Goal: Complete application form: Complete application form

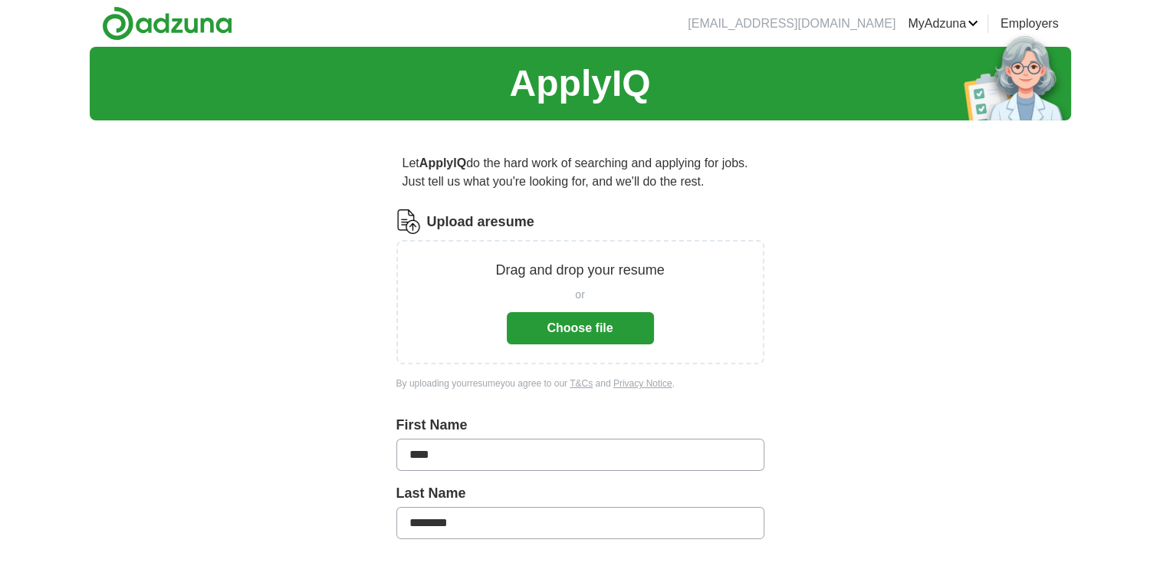
click at [618, 329] on button "Choose file" at bounding box center [580, 328] width 147 height 32
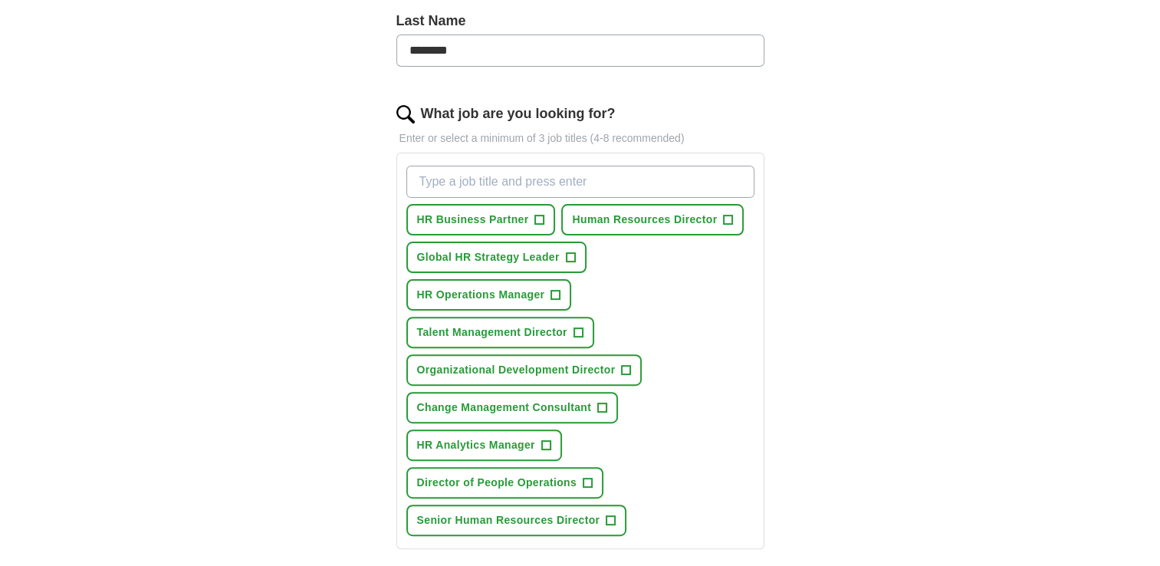
scroll to position [460, 0]
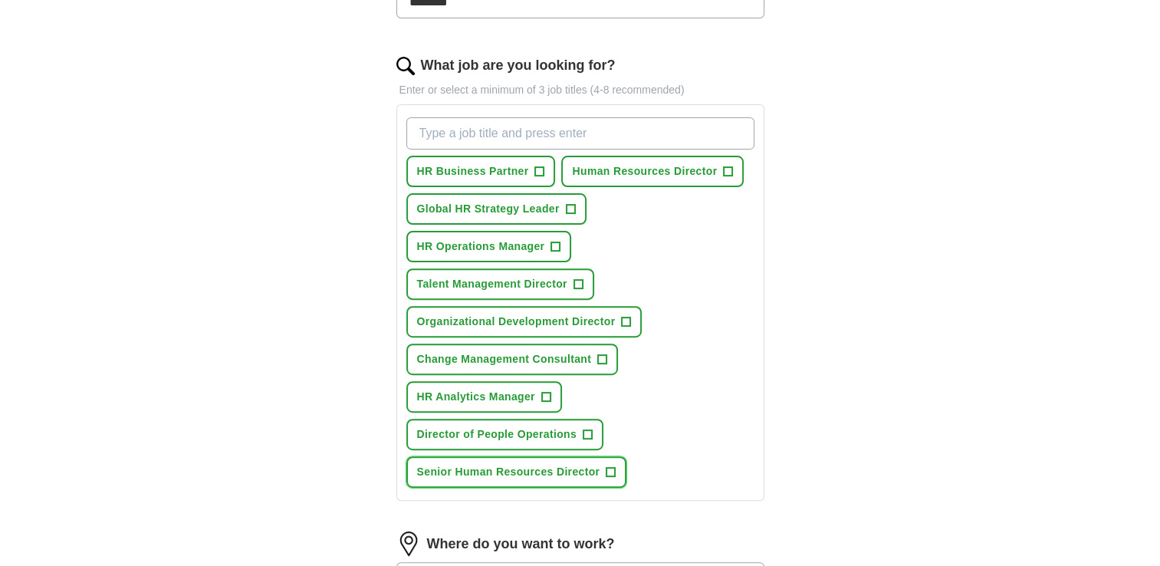
click at [611, 468] on span "+" at bounding box center [611, 472] width 9 height 12
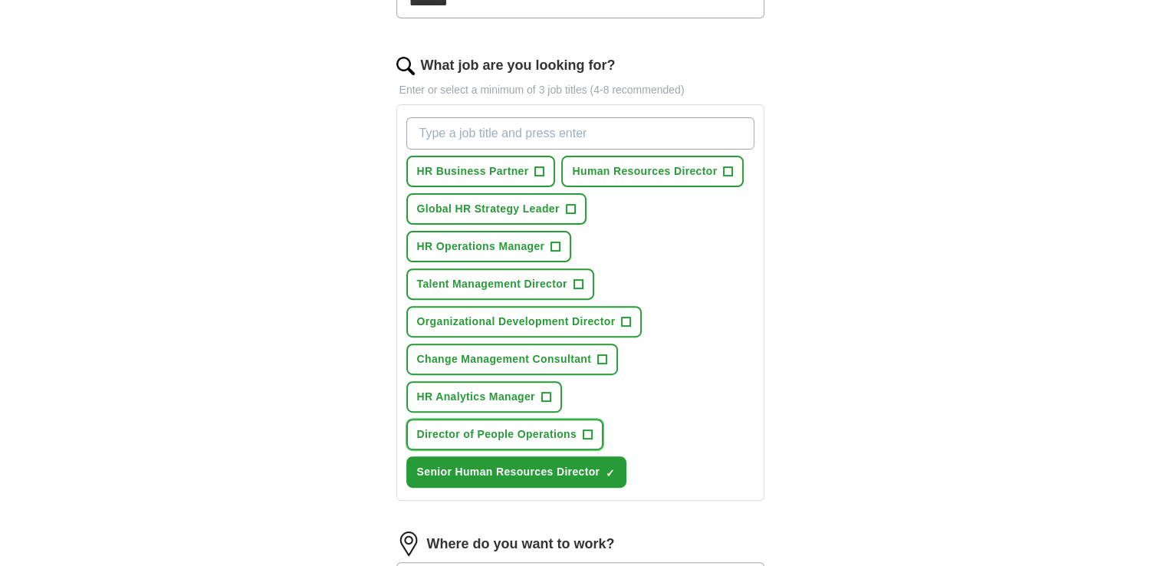
click at [580, 431] on button "Director of People Operations +" at bounding box center [506, 434] width 198 height 31
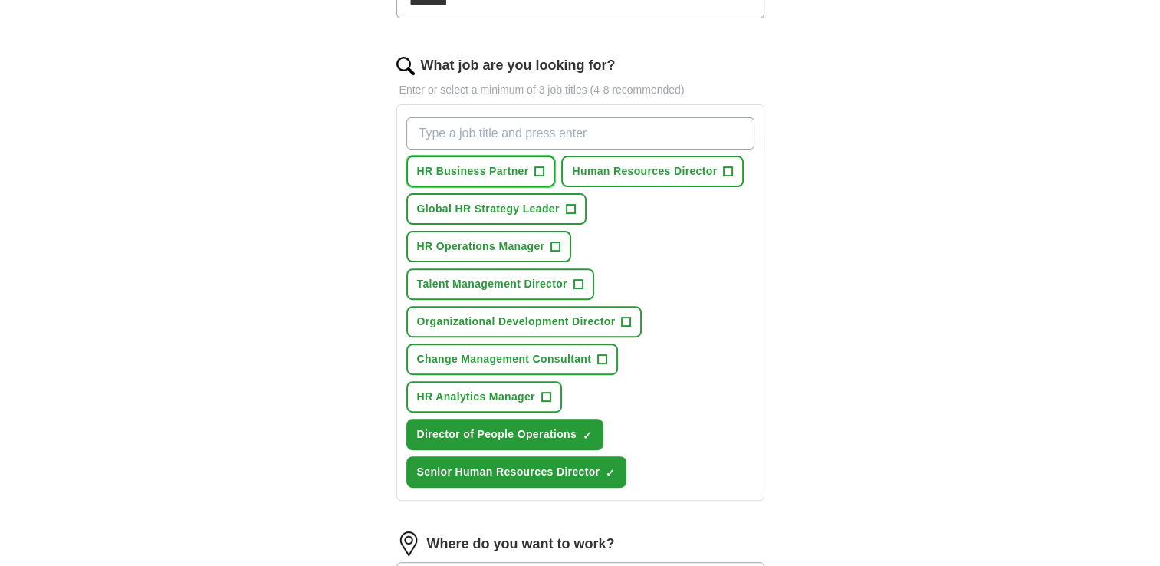
click at [535, 168] on span "+" at bounding box center [539, 172] width 9 height 12
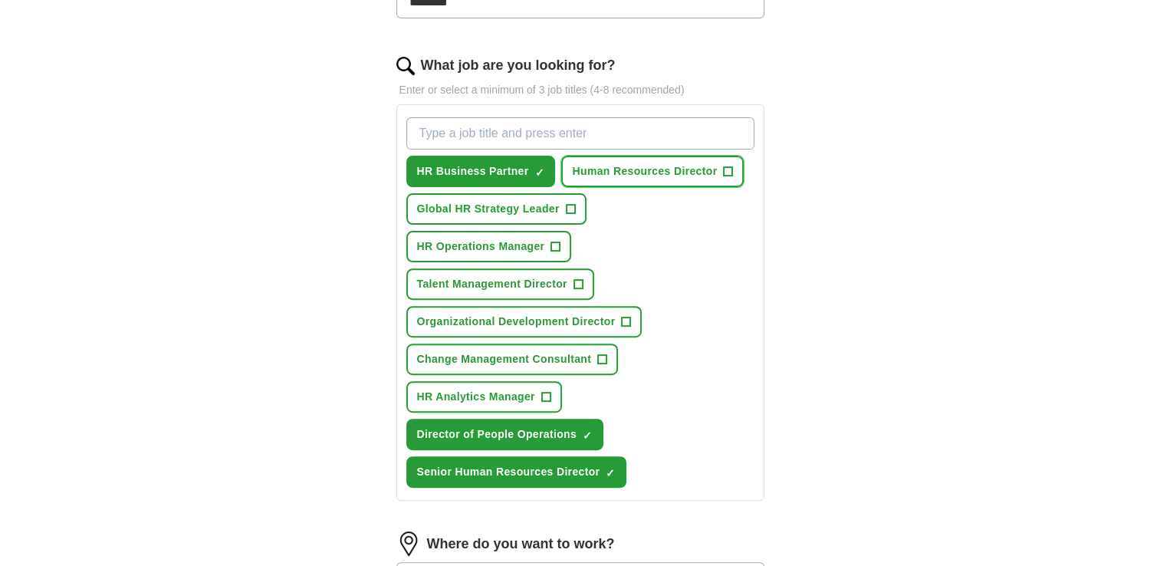
click at [731, 171] on span "+" at bounding box center [728, 172] width 9 height 12
click at [568, 278] on button "Talent Management Director +" at bounding box center [501, 283] width 188 height 31
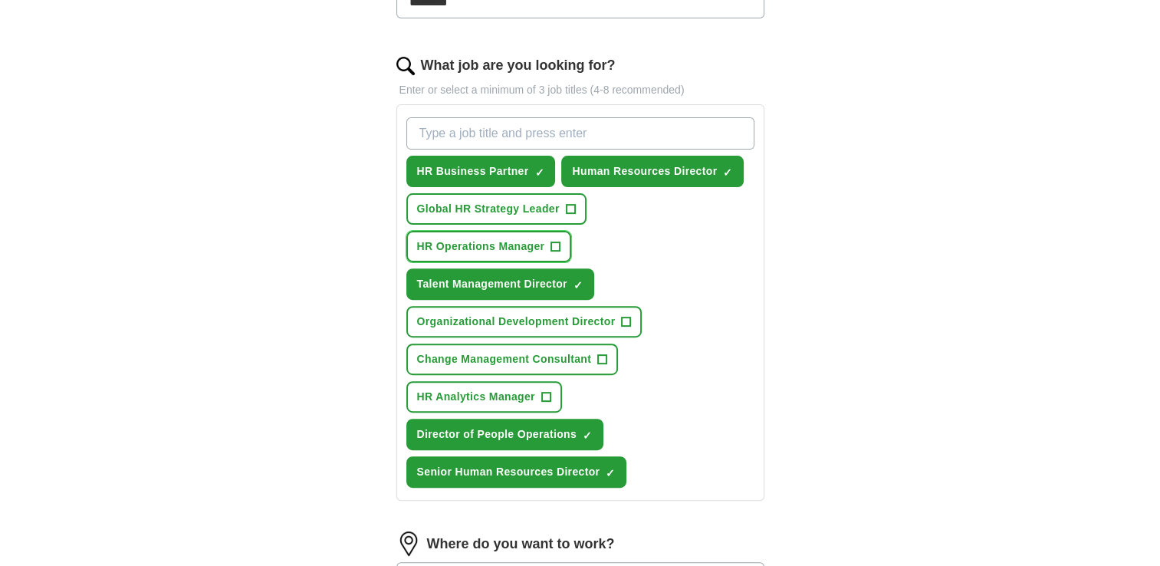
click at [555, 241] on span "+" at bounding box center [555, 247] width 9 height 12
click at [566, 207] on span "+" at bounding box center [570, 209] width 9 height 12
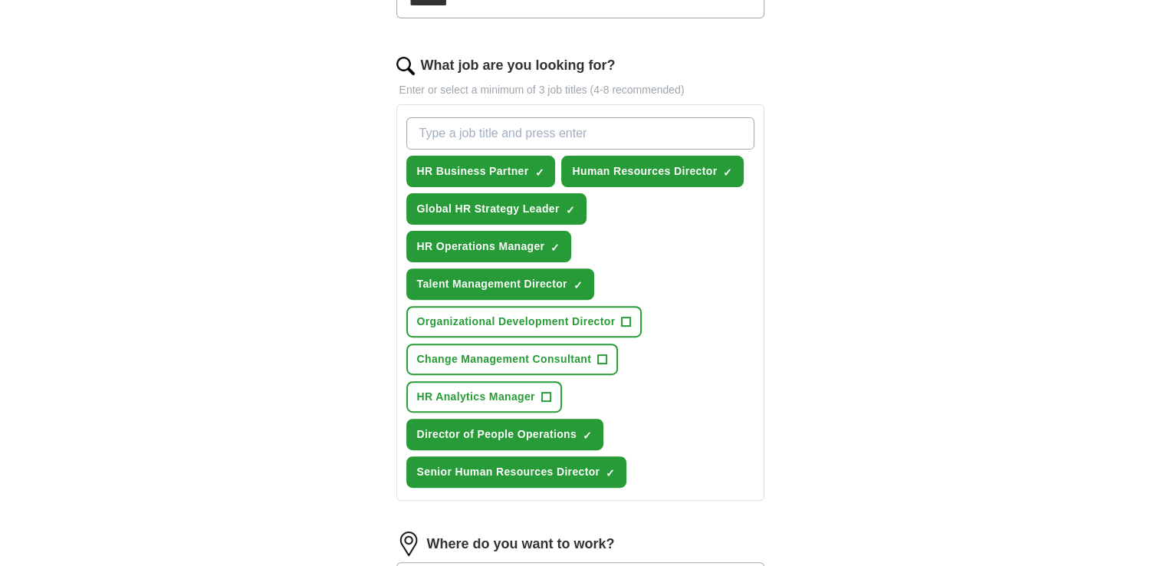
click at [491, 134] on input "What job are you looking for?" at bounding box center [581, 133] width 348 height 32
type input "Senior HR Business Partner"
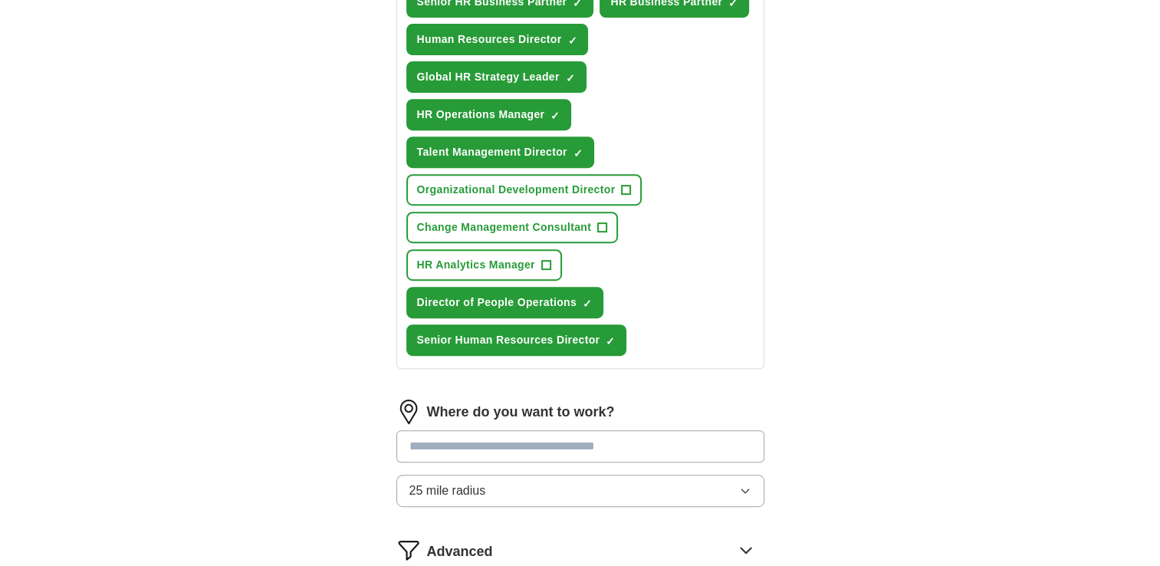
scroll to position [690, 0]
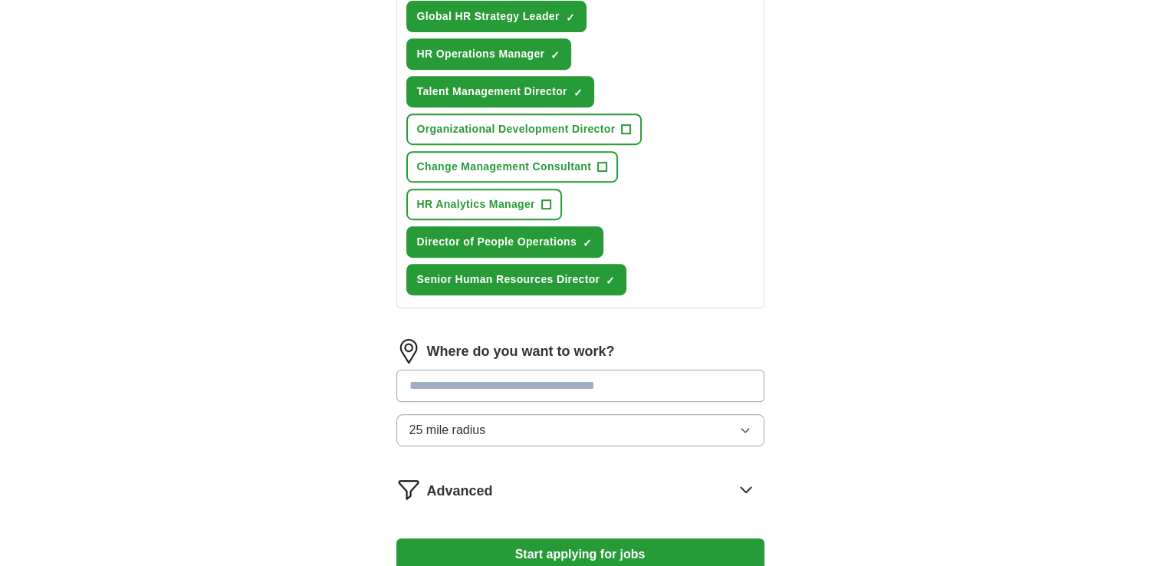
click at [552, 382] on input at bounding box center [581, 386] width 368 height 32
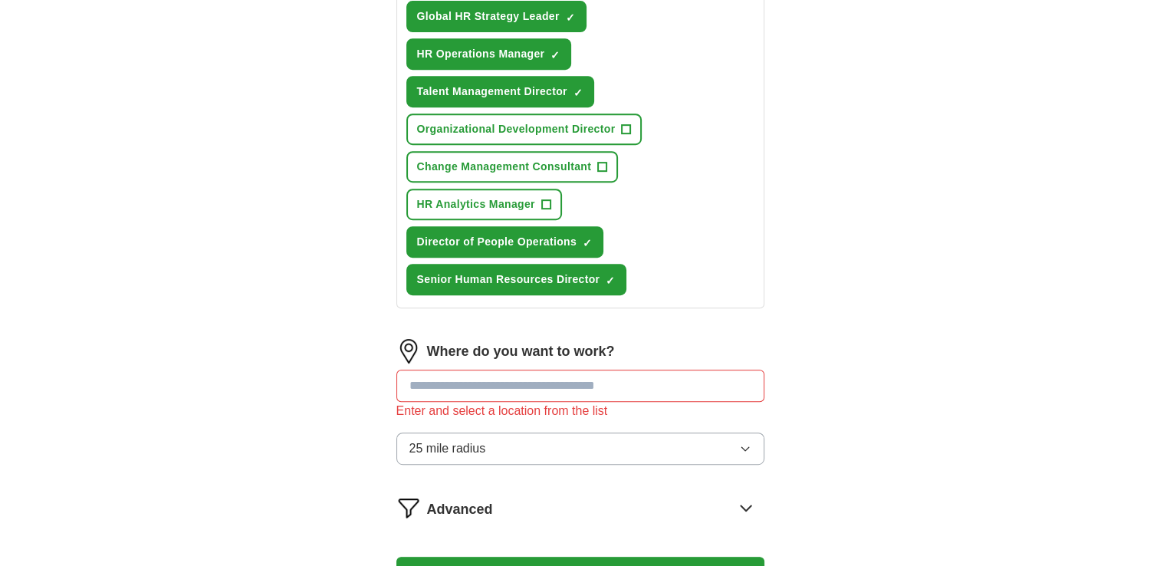
click at [634, 433] on button "25 mile radius" at bounding box center [581, 449] width 368 height 32
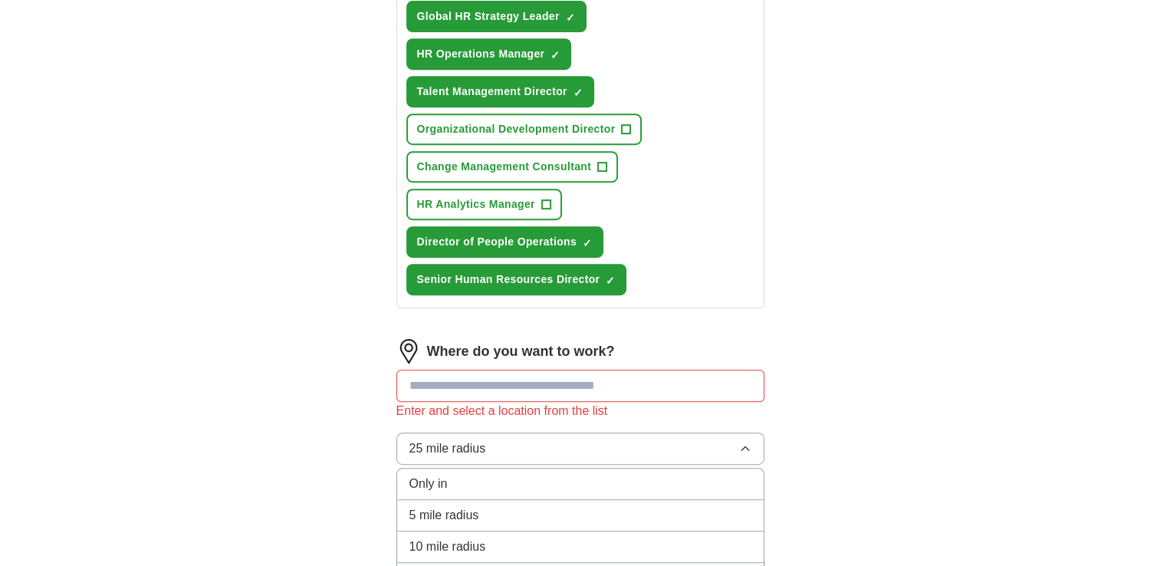
scroll to position [767, 0]
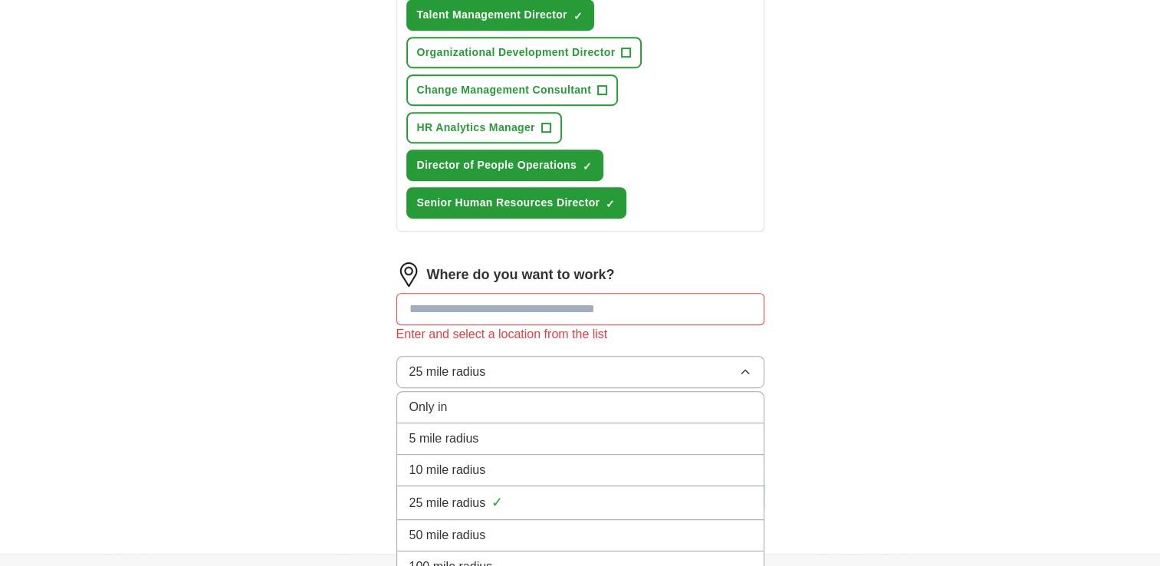
click at [488, 520] on li "50 mile radius" at bounding box center [580, 535] width 367 height 31
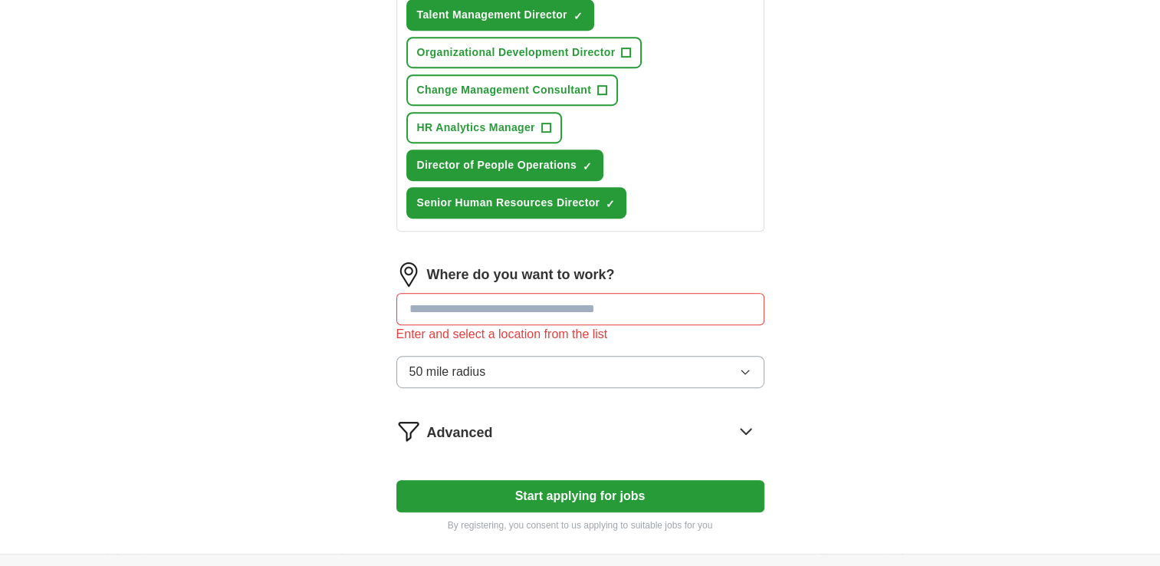
click at [509, 305] on input at bounding box center [581, 309] width 368 height 32
type input "***"
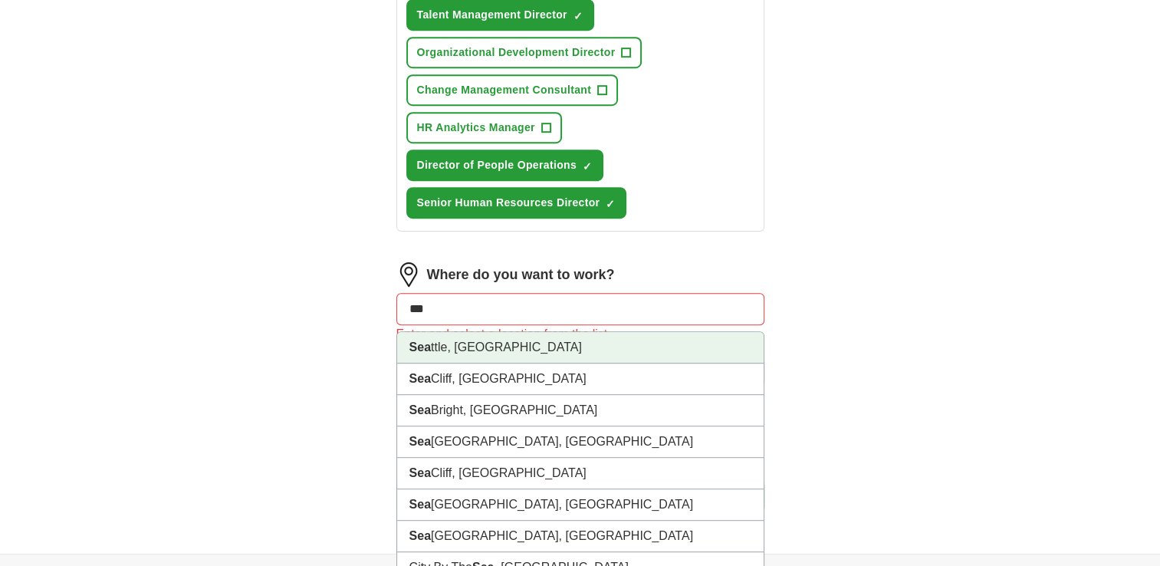
click at [503, 345] on li "Sea ttle, [GEOGRAPHIC_DATA]" at bounding box center [580, 347] width 367 height 31
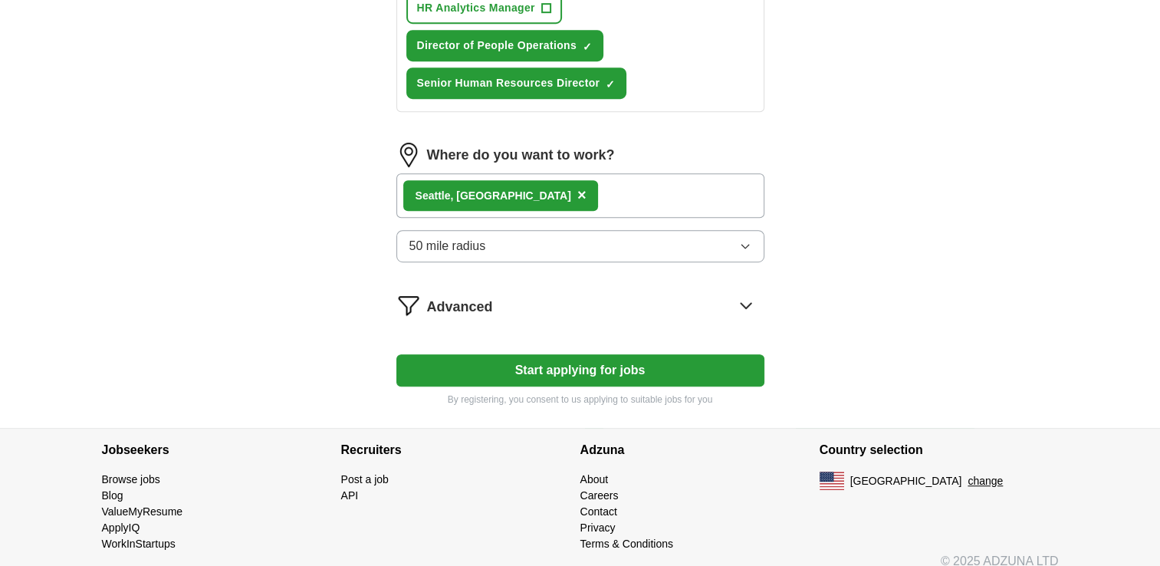
scroll to position [894, 0]
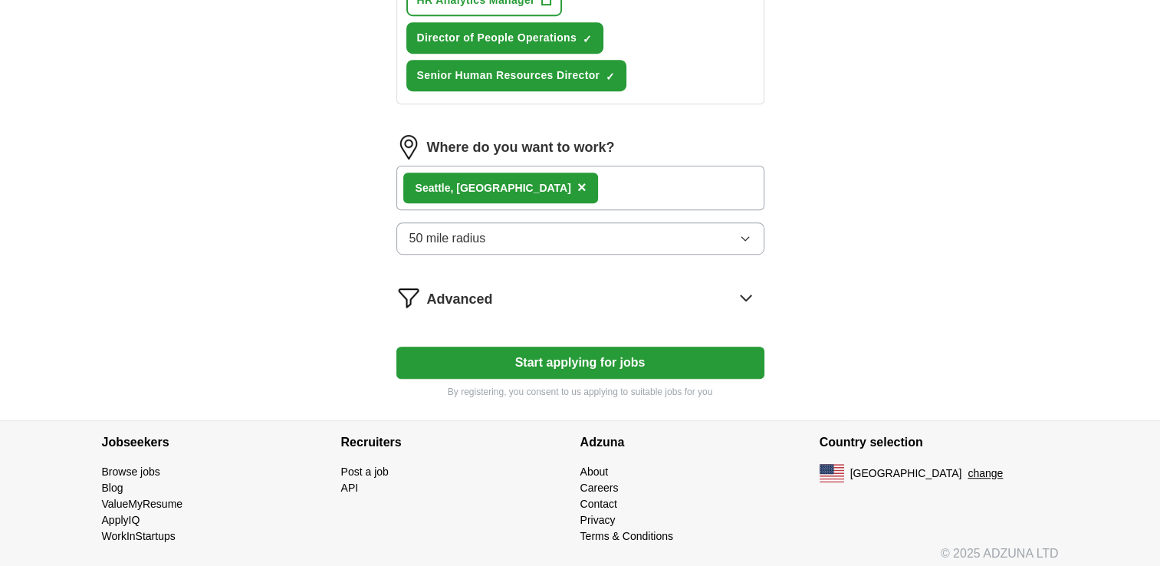
click at [735, 285] on icon at bounding box center [746, 297] width 25 height 25
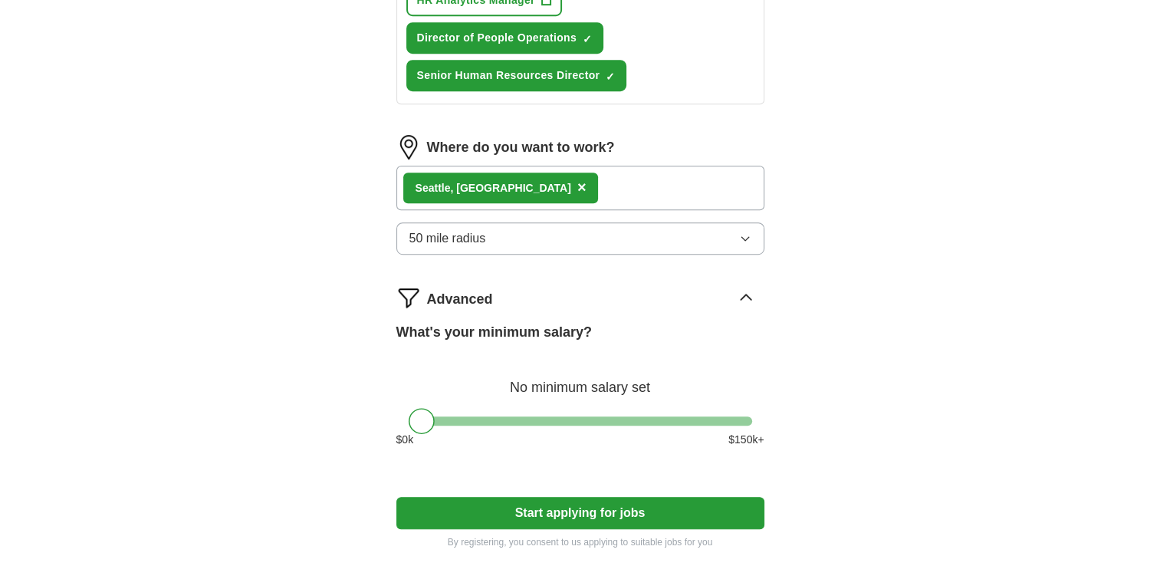
scroll to position [1045, 0]
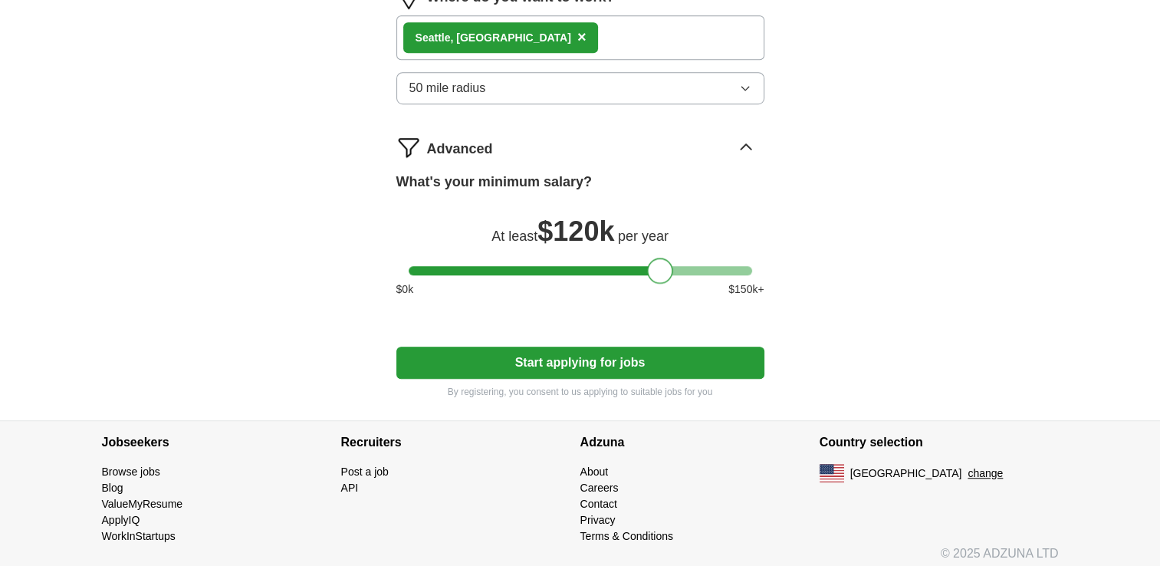
drag, startPoint x: 425, startPoint y: 260, endPoint x: 663, endPoint y: 268, distance: 238.7
click at [663, 268] on div at bounding box center [660, 271] width 26 height 26
drag, startPoint x: 661, startPoint y: 263, endPoint x: 688, endPoint y: 262, distance: 26.9
click at [688, 262] on div at bounding box center [686, 271] width 26 height 26
click at [667, 354] on button "Start applying for jobs" at bounding box center [581, 363] width 368 height 32
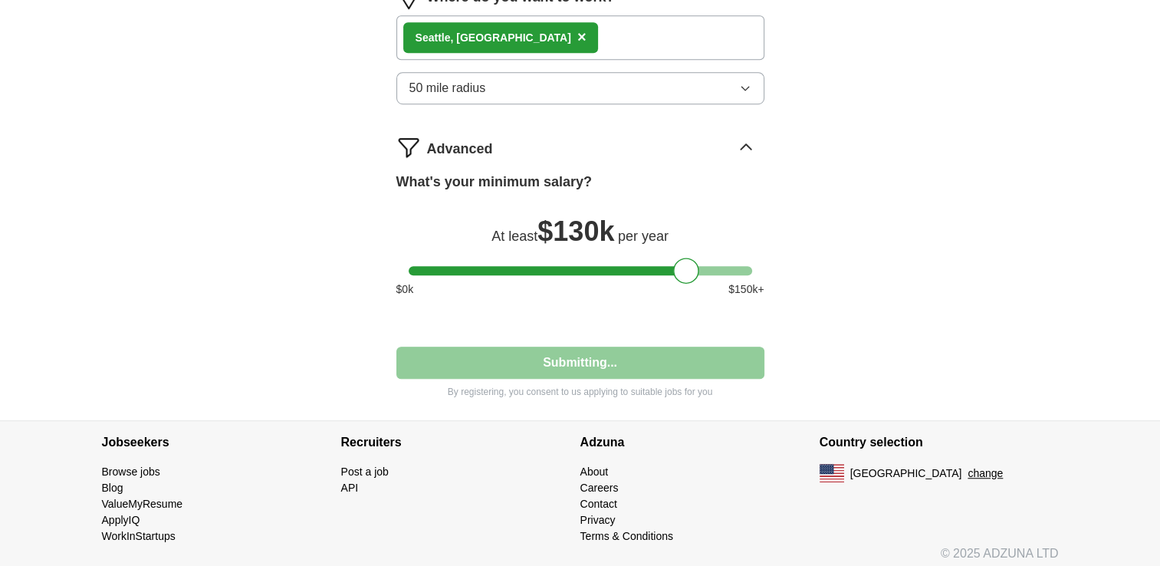
select select "**"
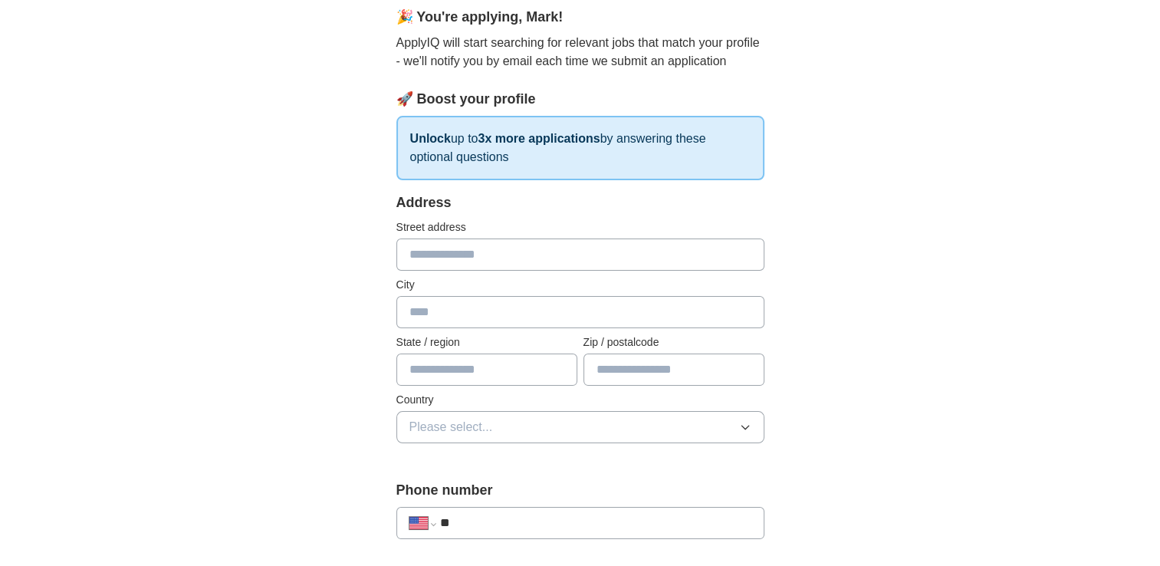
scroll to position [230, 0]
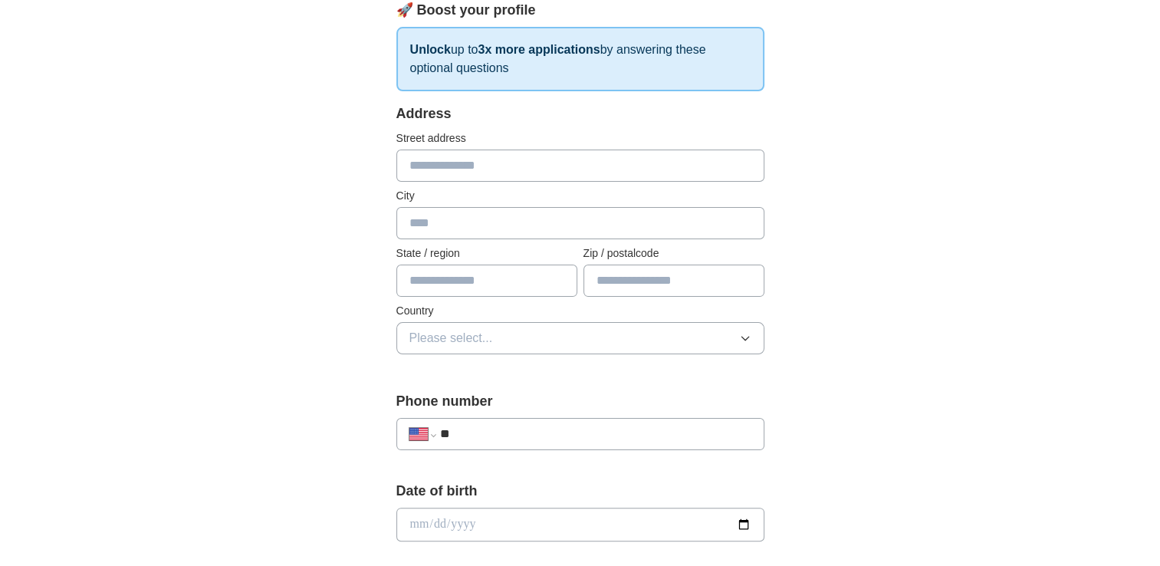
click at [475, 163] on input "text" at bounding box center [581, 166] width 368 height 32
type input "**********"
type input "******"
type input "*****"
click at [487, 269] on input "text" at bounding box center [487, 281] width 181 height 32
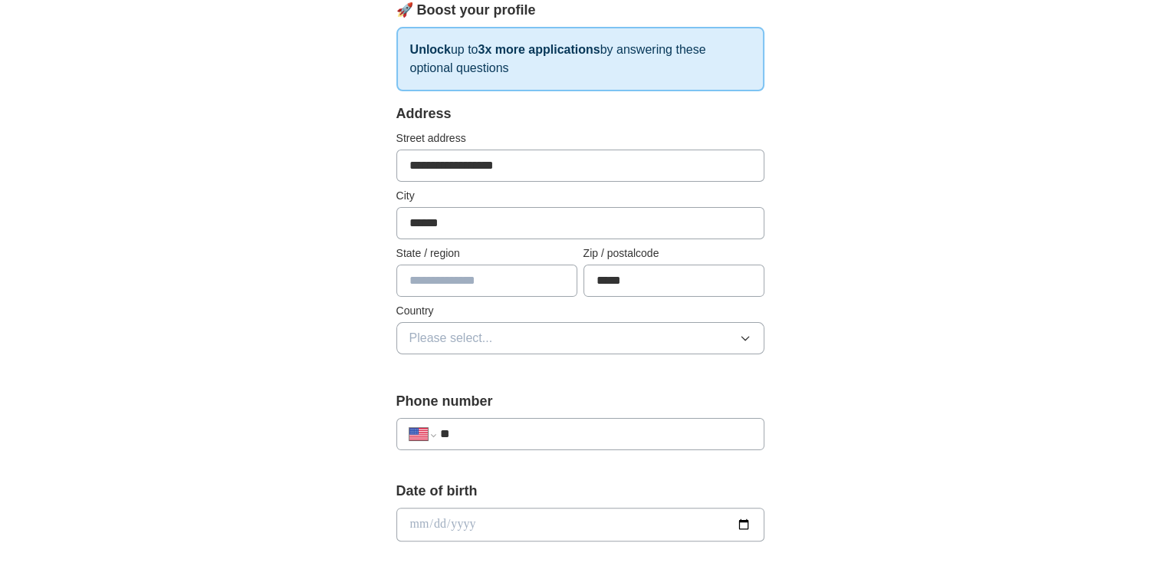
type input "**"
click at [520, 340] on button "Please select..." at bounding box center [581, 338] width 368 height 32
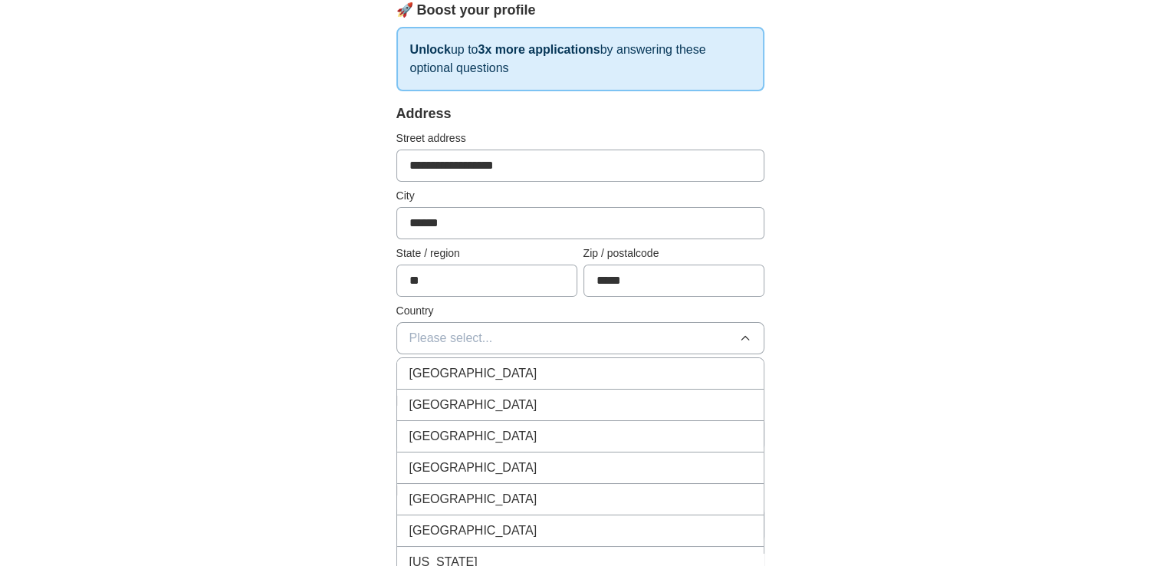
click at [518, 396] on div "[GEOGRAPHIC_DATA]" at bounding box center [581, 405] width 342 height 18
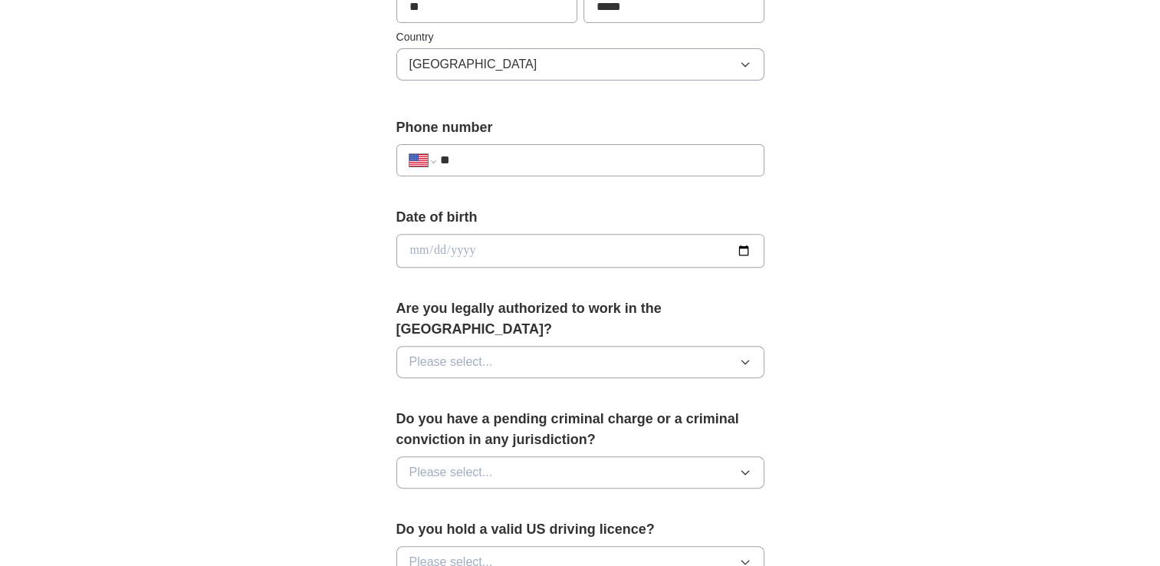
scroll to position [537, 0]
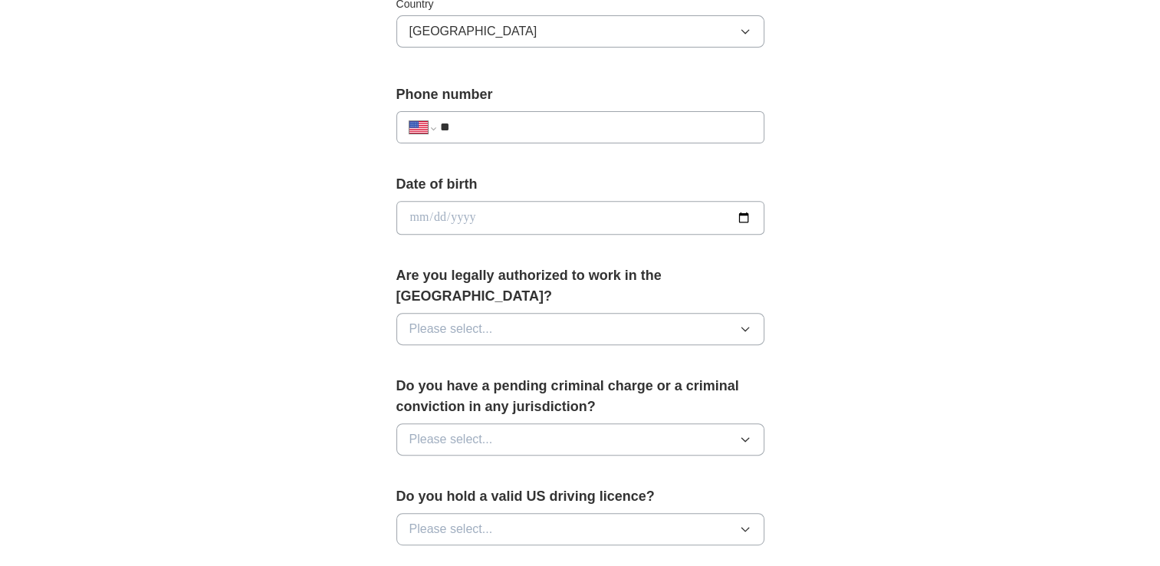
click at [578, 123] on input "**" at bounding box center [594, 127] width 311 height 18
type input "**********"
click at [749, 213] on input "date" at bounding box center [581, 218] width 368 height 34
type input "**********"
click at [656, 313] on button "Please select..." at bounding box center [581, 329] width 368 height 32
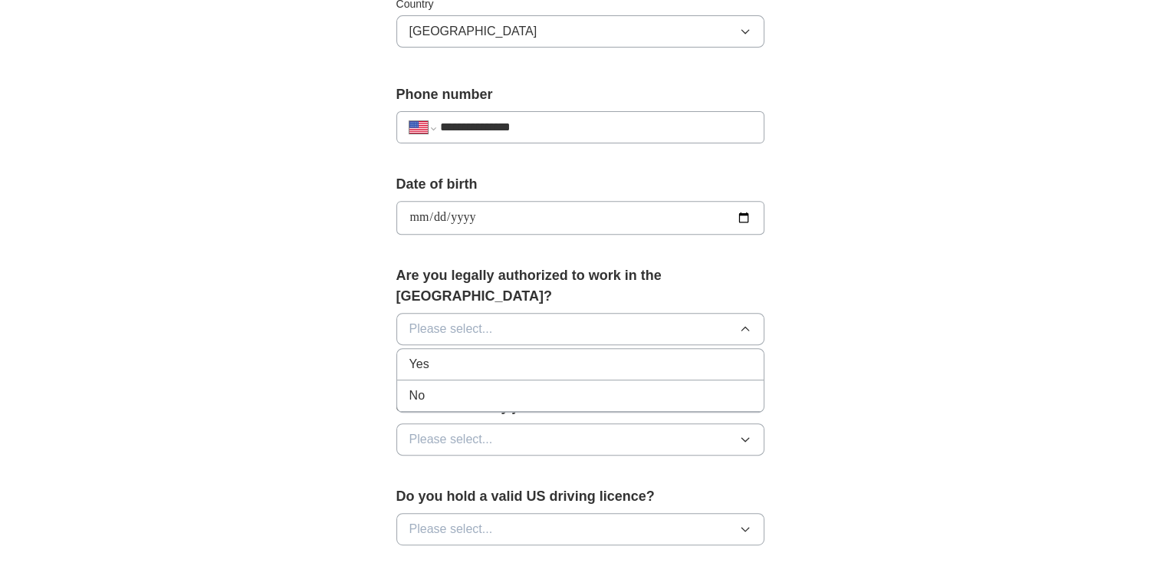
click at [607, 355] on div "Yes" at bounding box center [581, 364] width 342 height 18
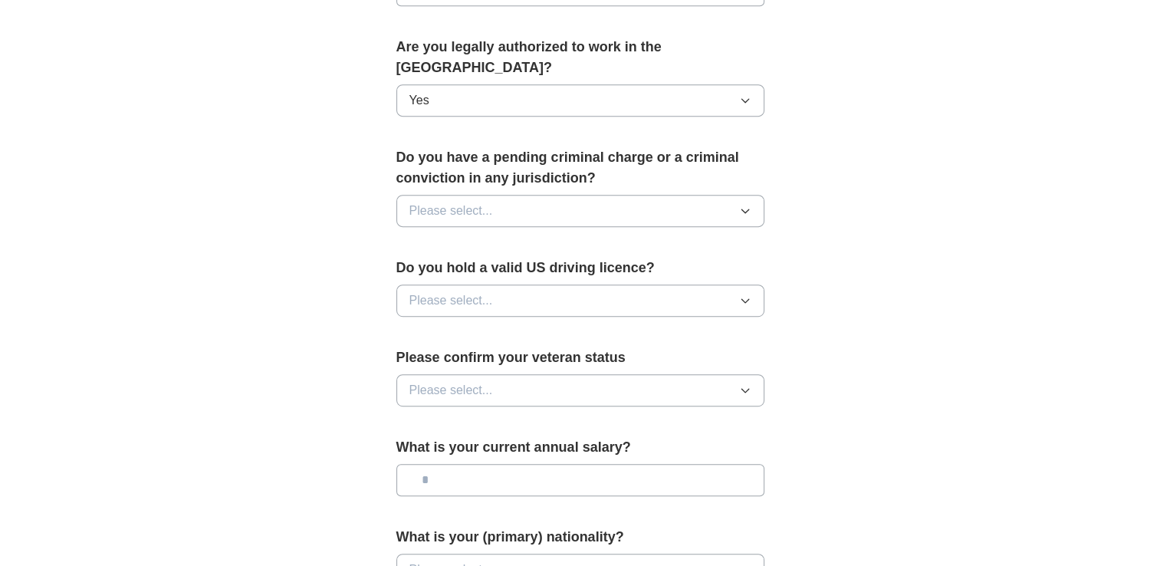
scroll to position [767, 0]
click at [613, 193] on button "Please select..." at bounding box center [581, 209] width 368 height 32
click at [565, 267] on div "No" at bounding box center [581, 276] width 342 height 18
drag, startPoint x: 568, startPoint y: 271, endPoint x: 562, endPoint y: 288, distance: 18.4
click at [568, 283] on button "Please select..." at bounding box center [581, 299] width 368 height 32
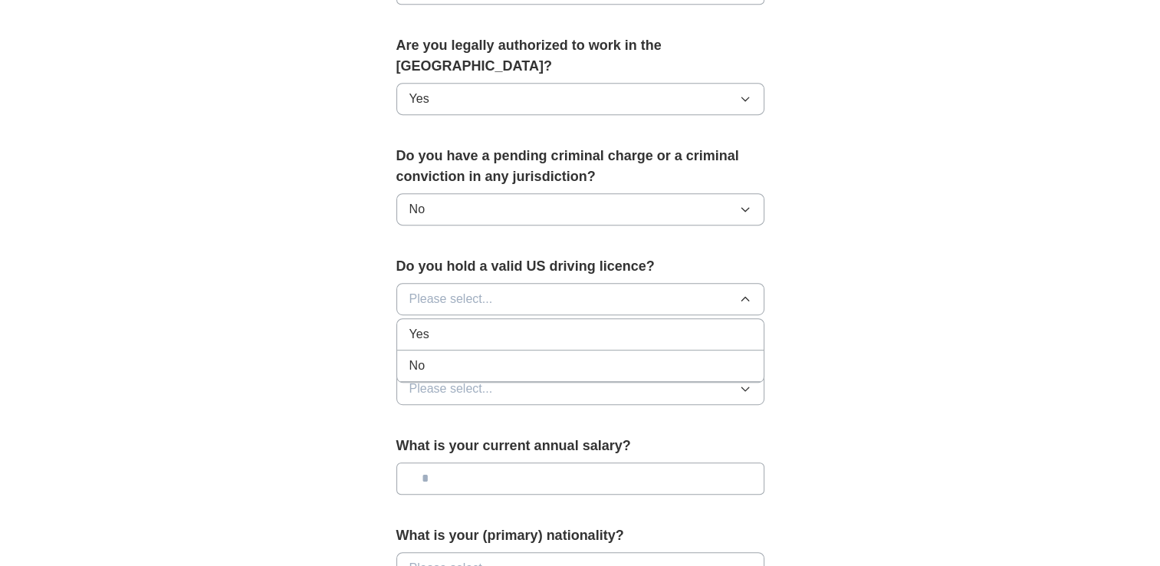
click at [551, 325] on div "Yes" at bounding box center [581, 334] width 342 height 18
click at [547, 373] on button "Please select..." at bounding box center [581, 389] width 368 height 32
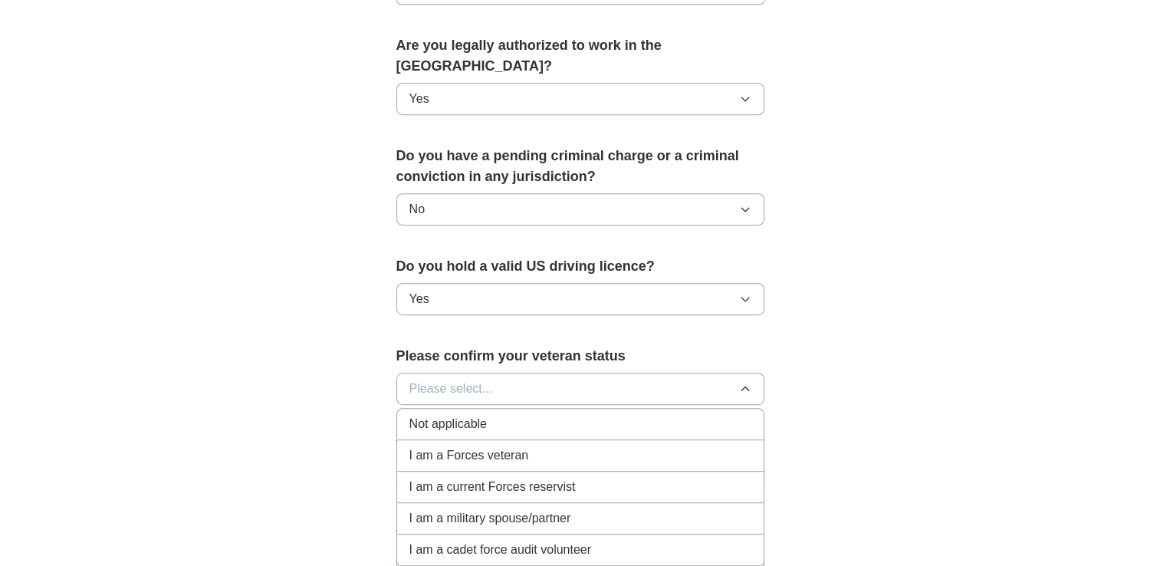
click at [507, 415] on div "Not applicable" at bounding box center [581, 424] width 342 height 18
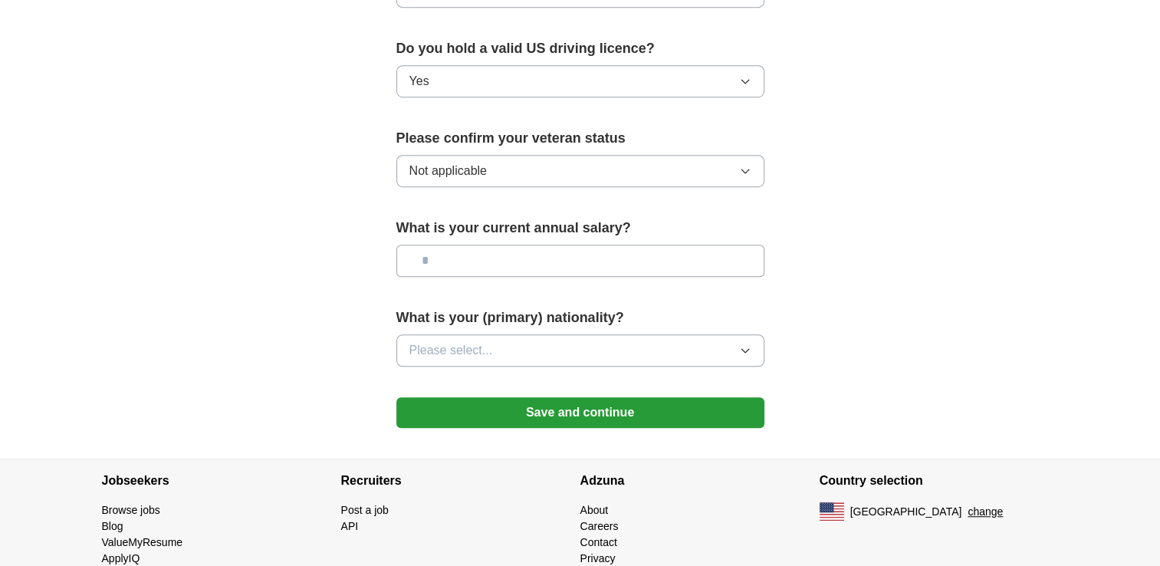
scroll to position [1006, 0]
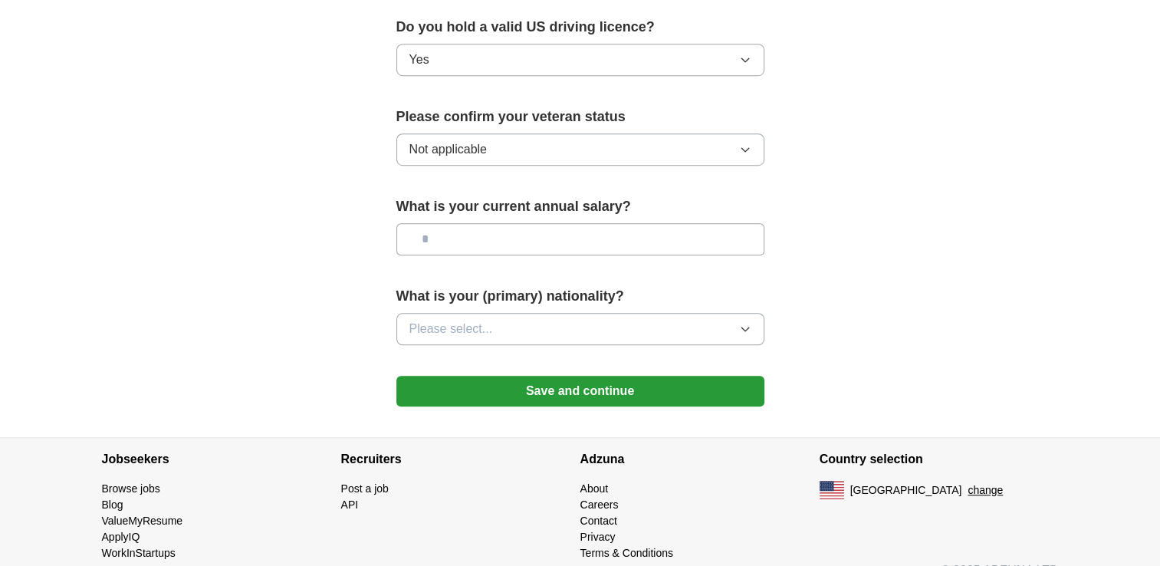
click at [559, 223] on input "text" at bounding box center [581, 239] width 368 height 32
type input "********"
click at [591, 313] on button "Please select..." at bounding box center [581, 329] width 368 height 32
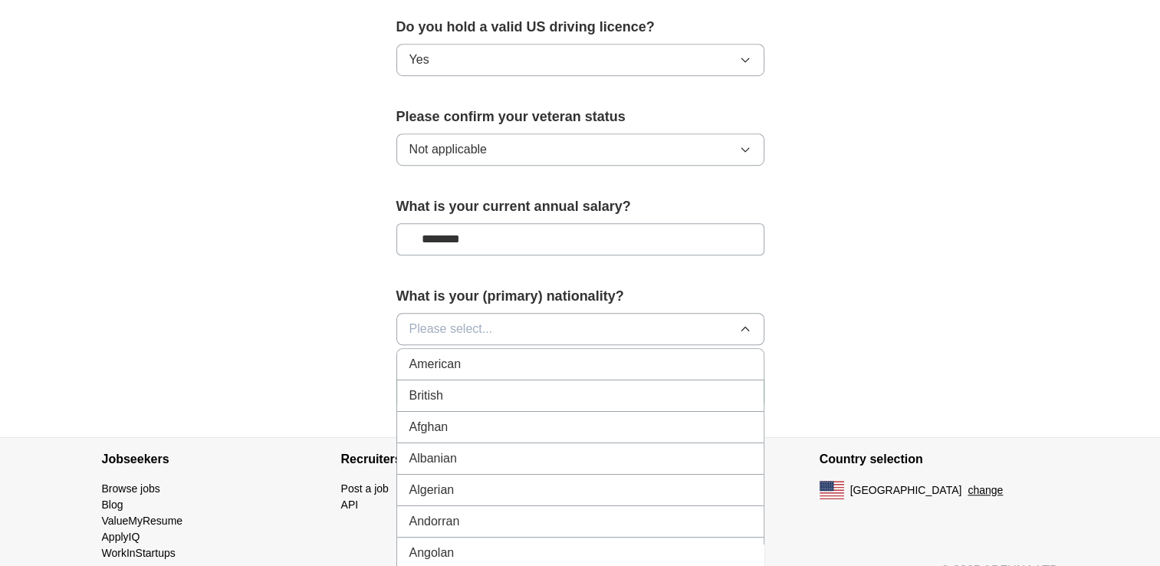
click at [584, 349] on li "American" at bounding box center [580, 364] width 367 height 31
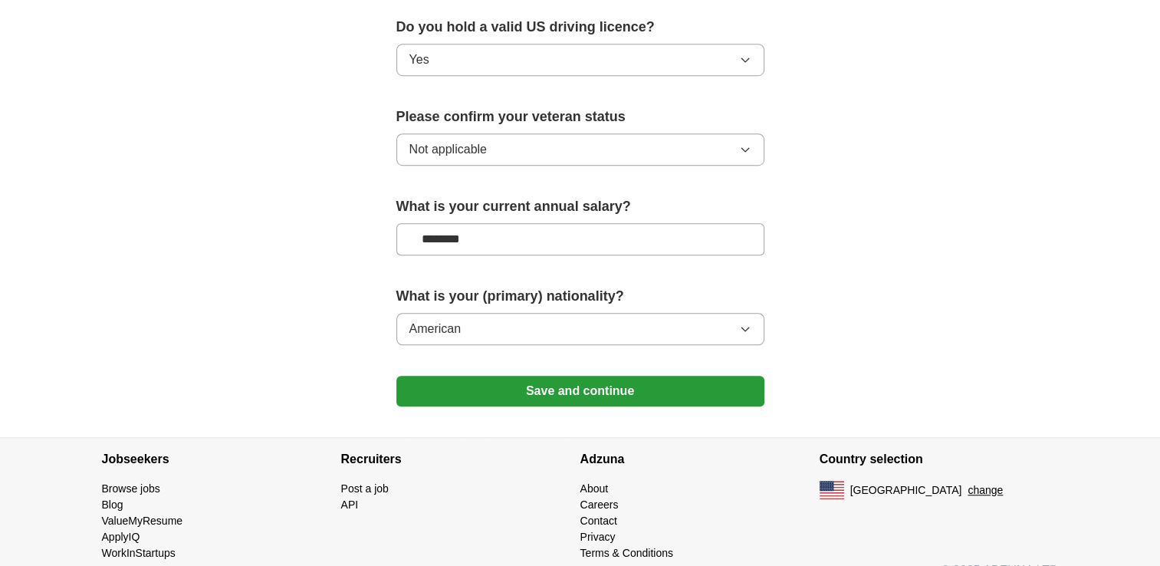
click at [622, 376] on button "Save and continue" at bounding box center [581, 391] width 368 height 31
click at [586, 376] on button "Save and continue" at bounding box center [581, 391] width 368 height 31
